Goal: Navigation & Orientation: Find specific page/section

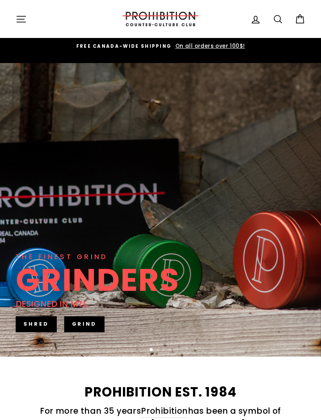
click at [23, 21] on icon "button" at bounding box center [21, 19] width 11 height 11
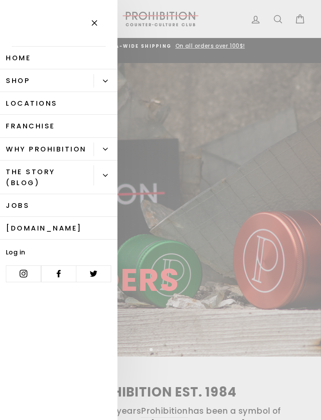
click at [103, 83] on icon "Primary" at bounding box center [105, 81] width 5 height 5
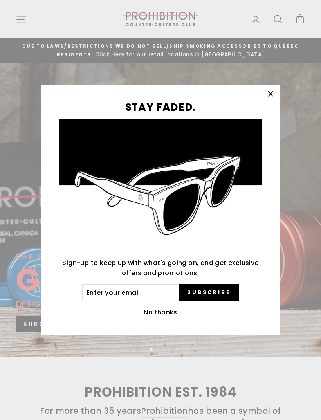
click at [274, 101] on button ""Close (esc)"" at bounding box center [270, 93] width 19 height 19
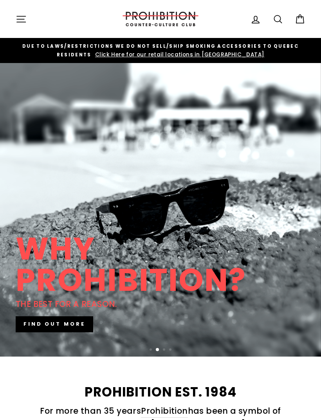
click at [21, 22] on icon "button" at bounding box center [21, 19] width 11 height 11
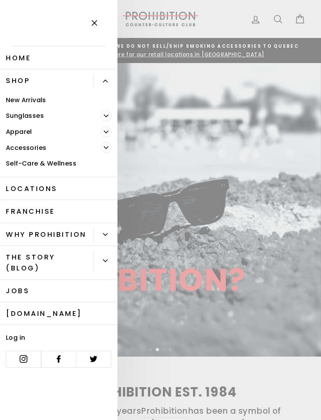
click at [103, 150] on span "Primary" at bounding box center [106, 147] width 11 height 11
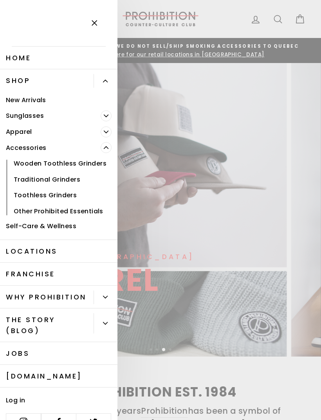
click at [68, 210] on link "Other Prohibited Essentials" at bounding box center [58, 211] width 117 height 16
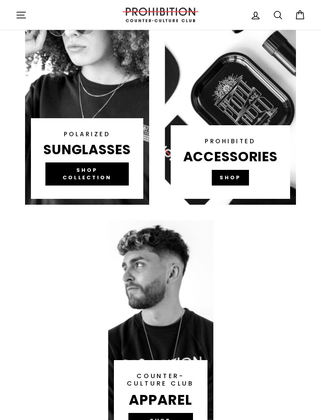
scroll to position [510, 0]
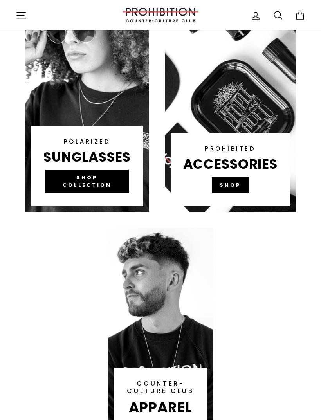
click at [234, 184] on link at bounding box center [230, 94] width 131 height 235
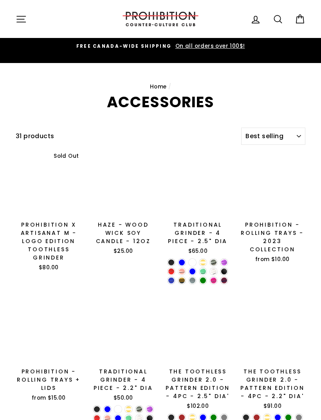
select select "best-selling"
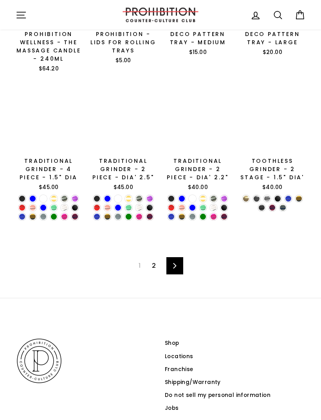
scroll to position [911, 0]
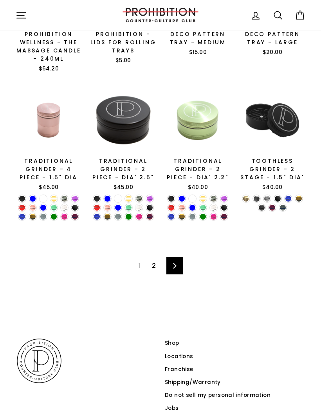
click at [156, 264] on link "2" at bounding box center [153, 265] width 13 height 13
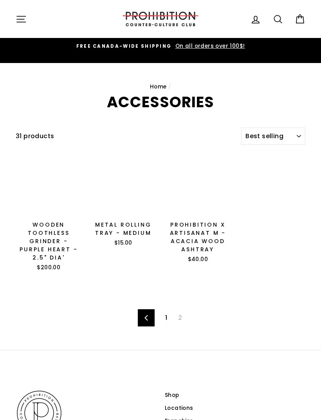
select select "best-selling"
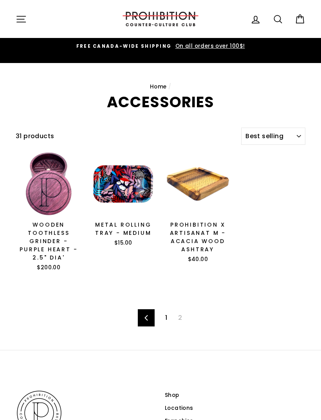
click at [28, 25] on button "Site navigation" at bounding box center [21, 19] width 20 height 17
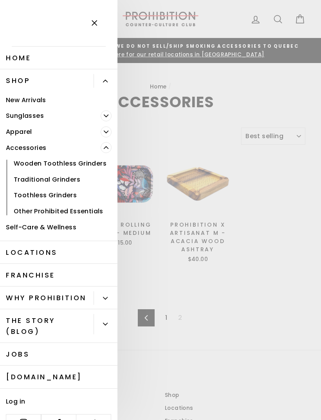
click at [255, 261] on main "Home / ACCESSORIES Filter 31 products Sort Sort Featured Best selling Alphabeti…" at bounding box center [160, 206] width 321 height 287
